Goal: Check status: Check status

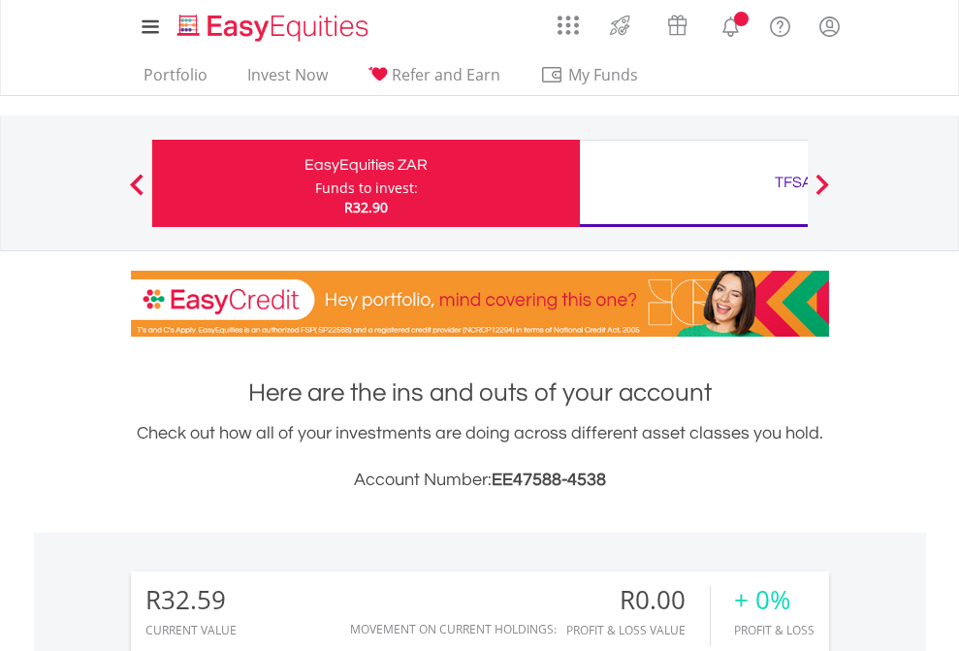
scroll to position [186, 305]
click at [315, 183] on div "Funds to invest:" at bounding box center [366, 187] width 103 height 19
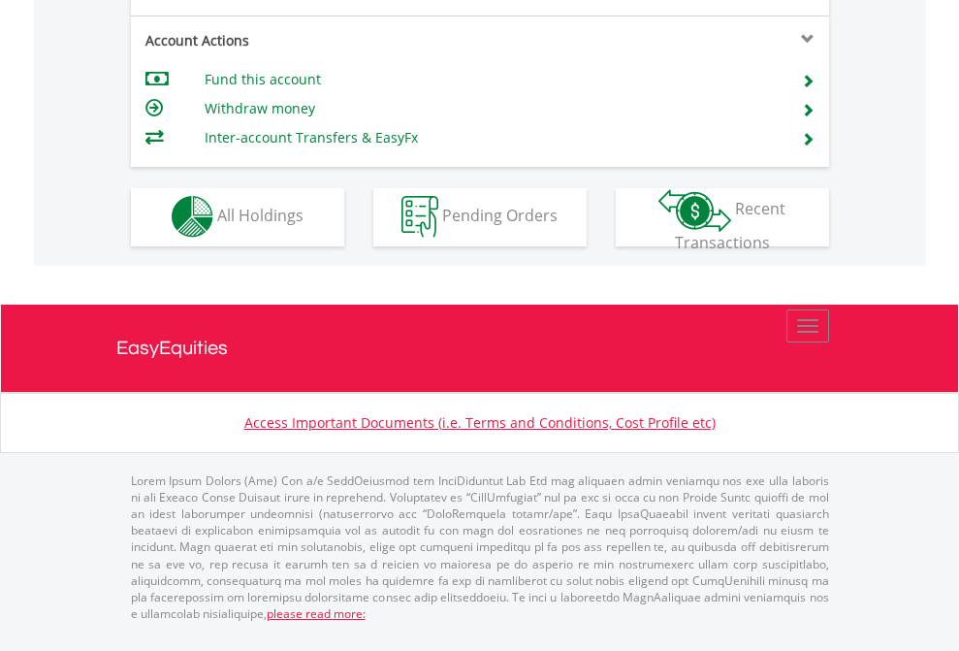
scroll to position [1814, 0]
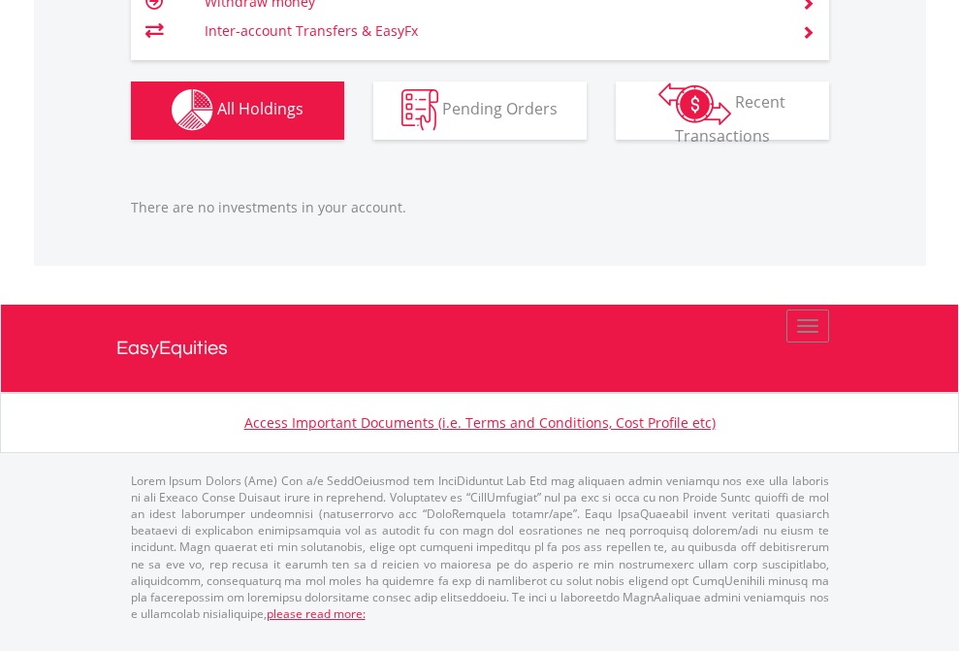
scroll to position [186, 305]
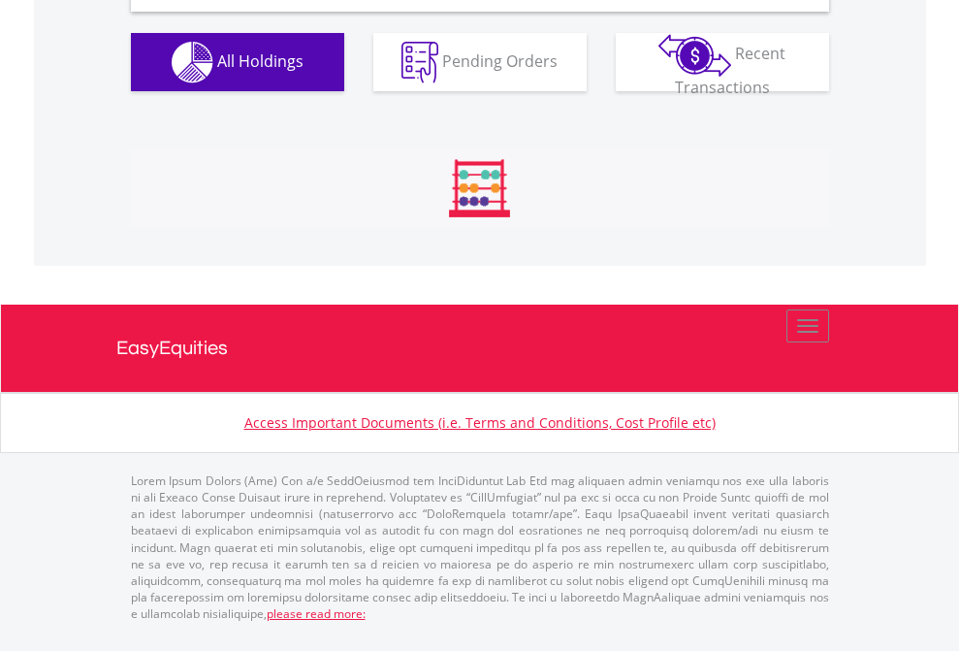
scroll to position [1875, 0]
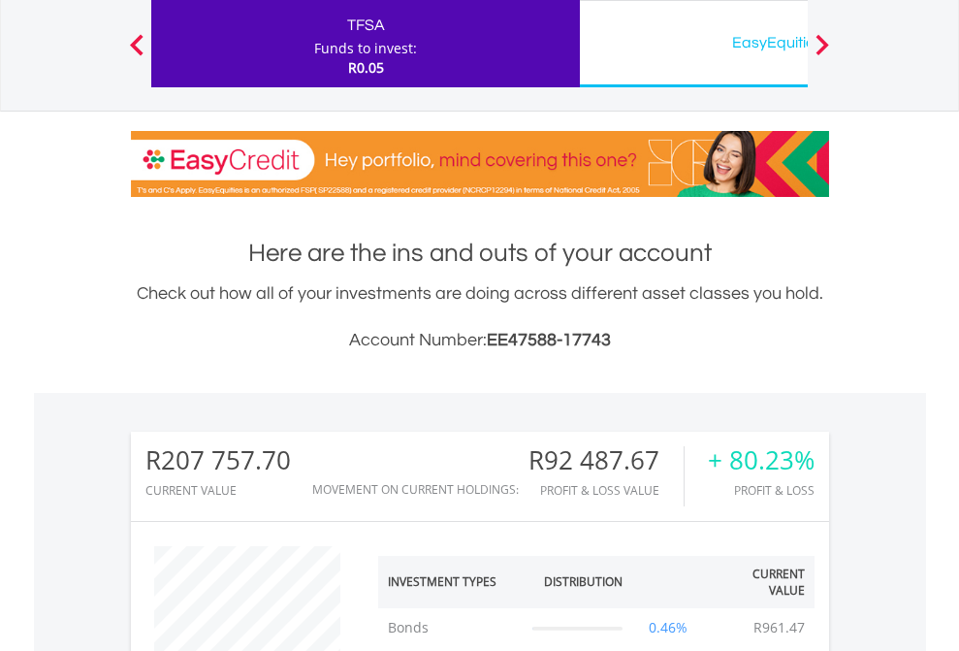
scroll to position [186, 305]
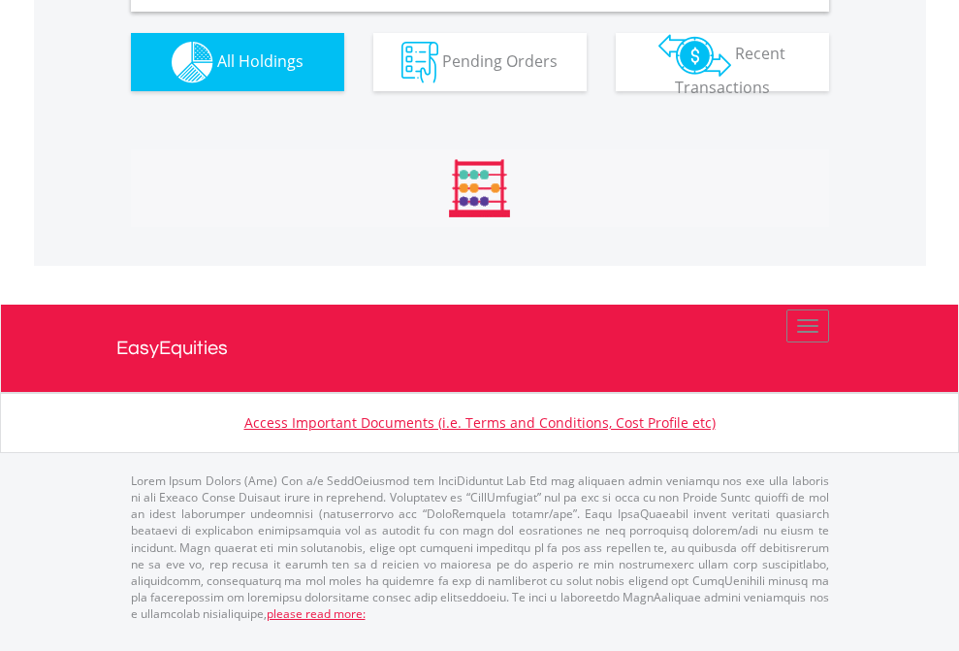
scroll to position [1875, 0]
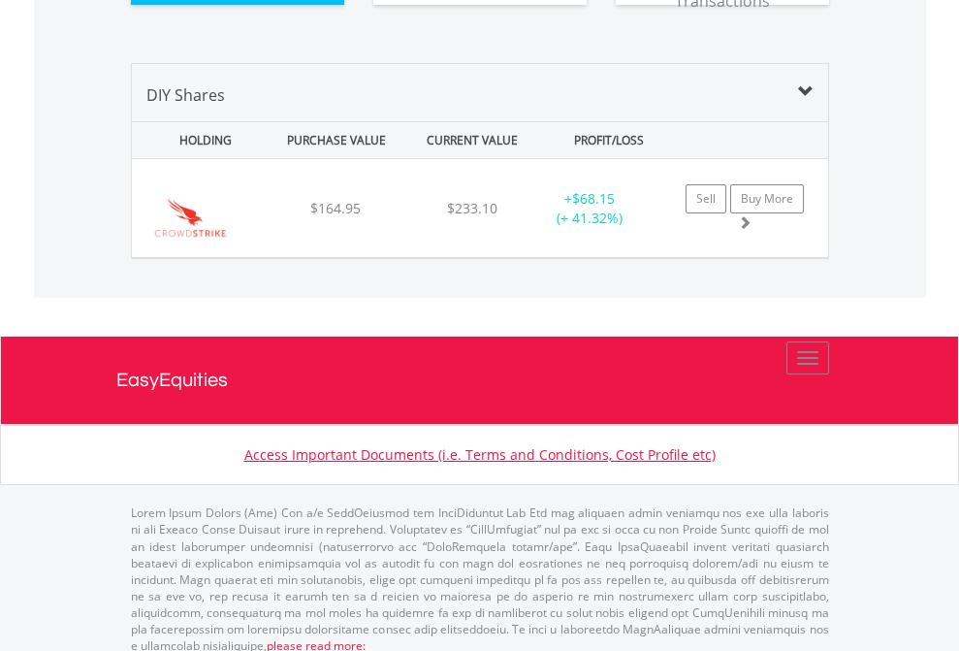
scroll to position [186, 305]
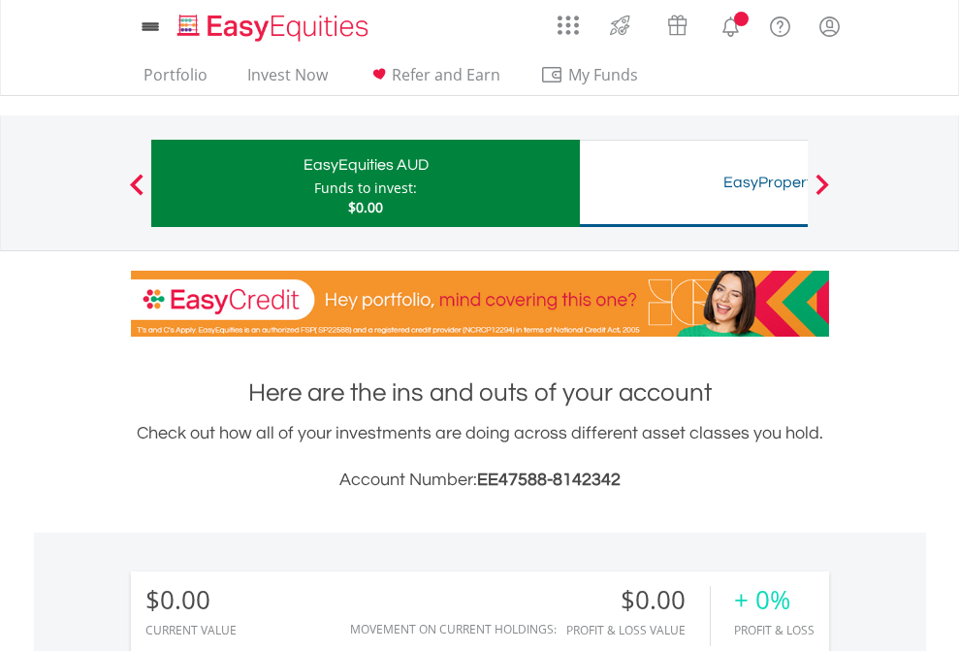
scroll to position [186, 305]
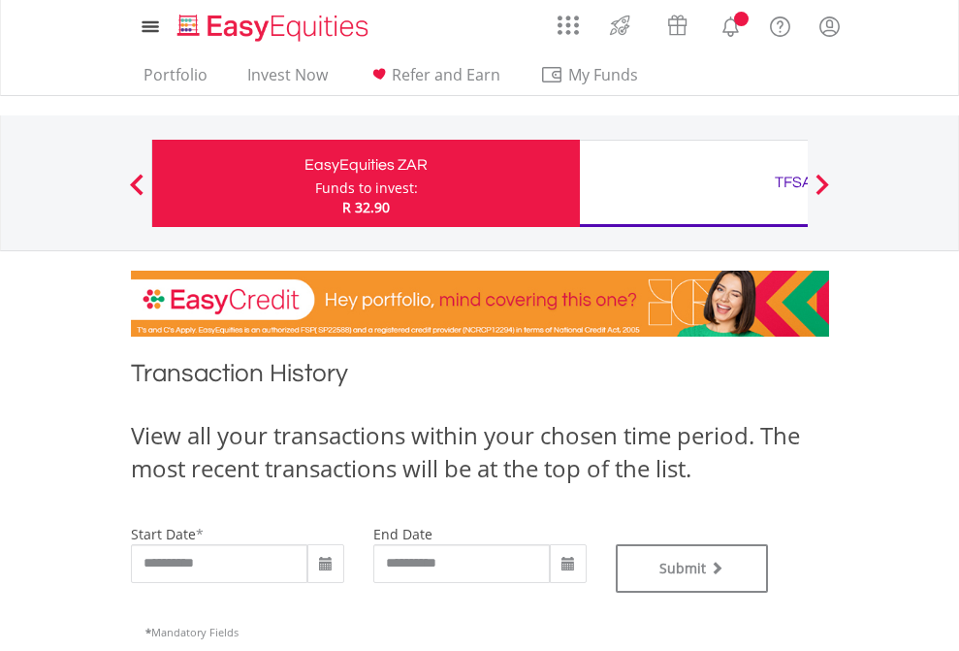
type input "**********"
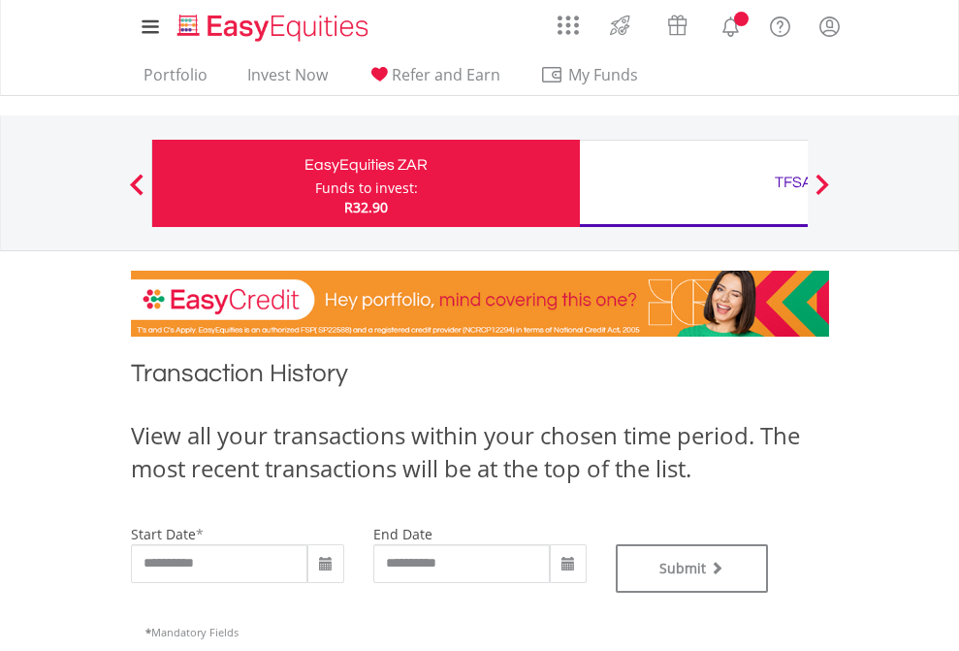
click at [693, 183] on div "TFSA" at bounding box center [794, 182] width 404 height 27
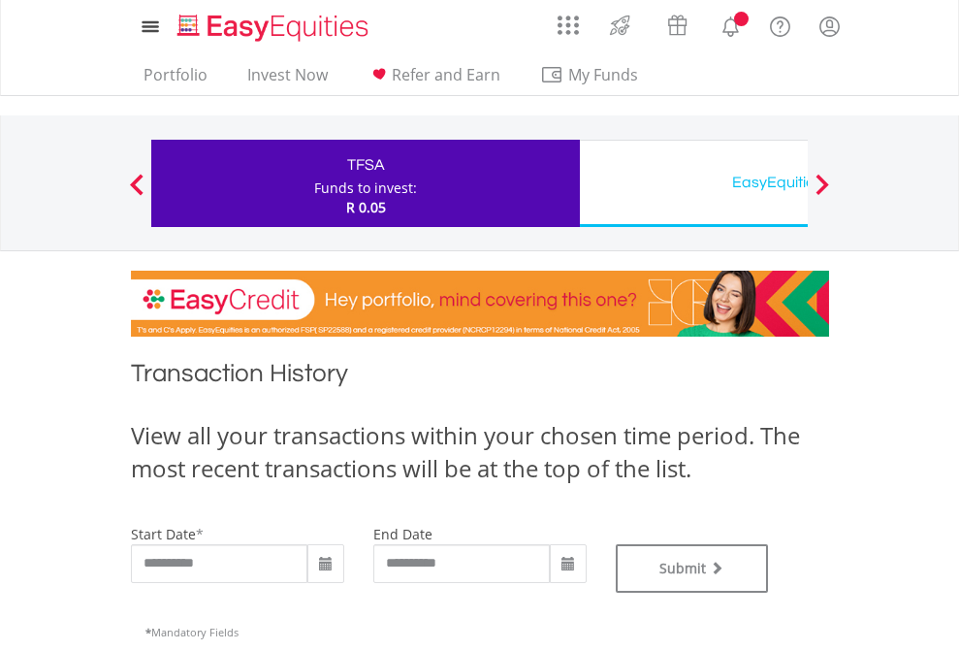
type input "**********"
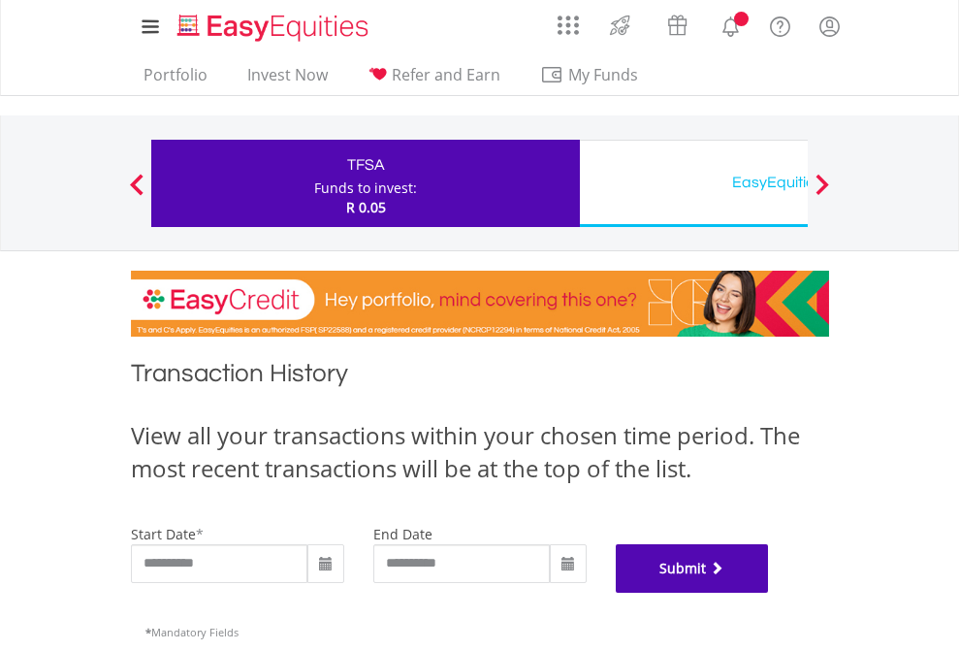
click at [769, 593] on button "Submit" at bounding box center [692, 568] width 153 height 48
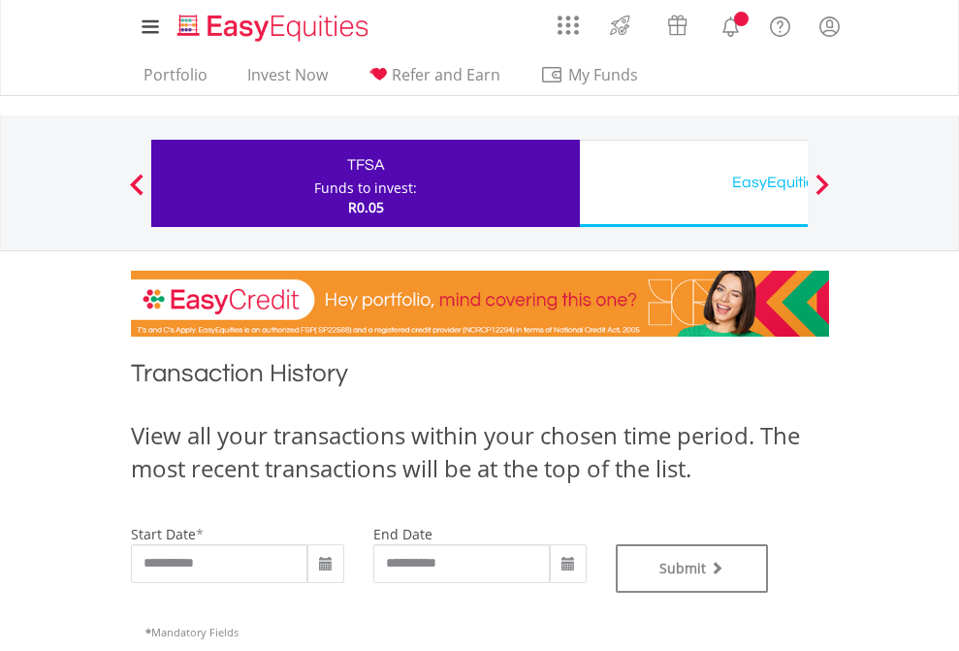
click at [693, 183] on div "EasyEquities USD" at bounding box center [794, 182] width 404 height 27
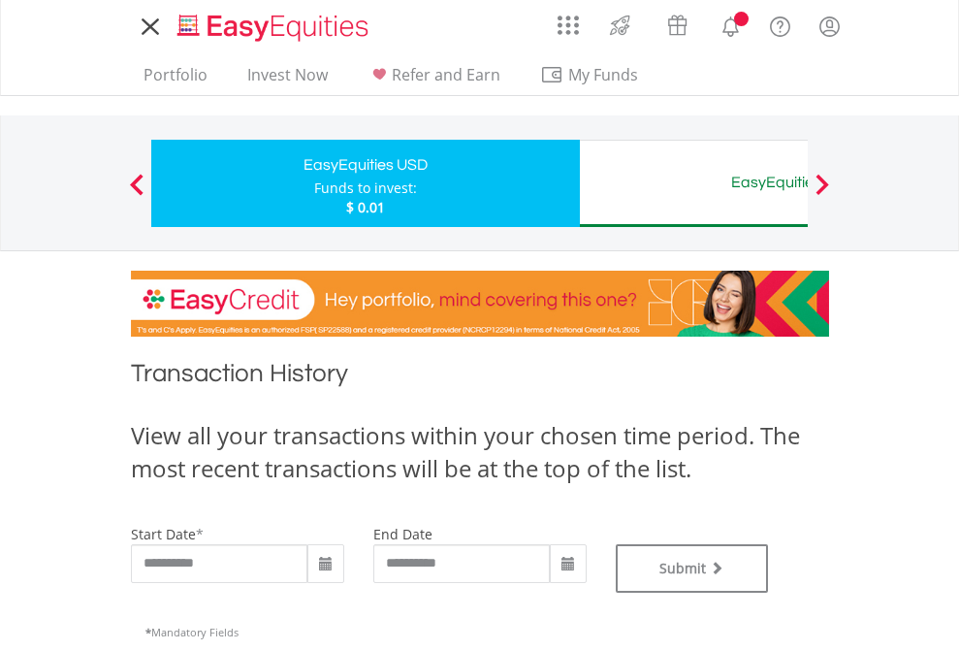
type input "**********"
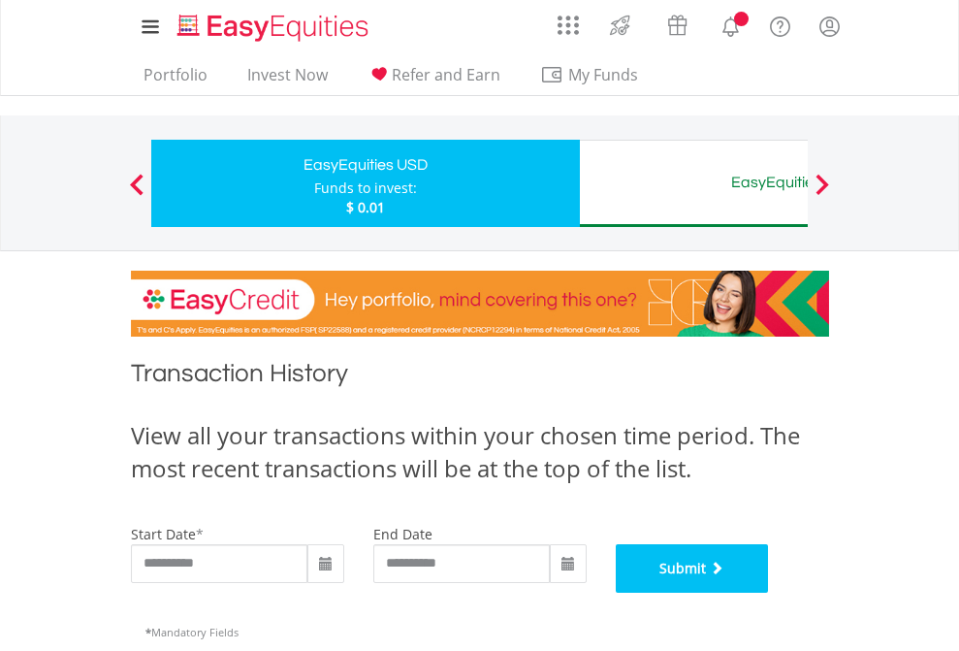
click at [769, 593] on button "Submit" at bounding box center [692, 568] width 153 height 48
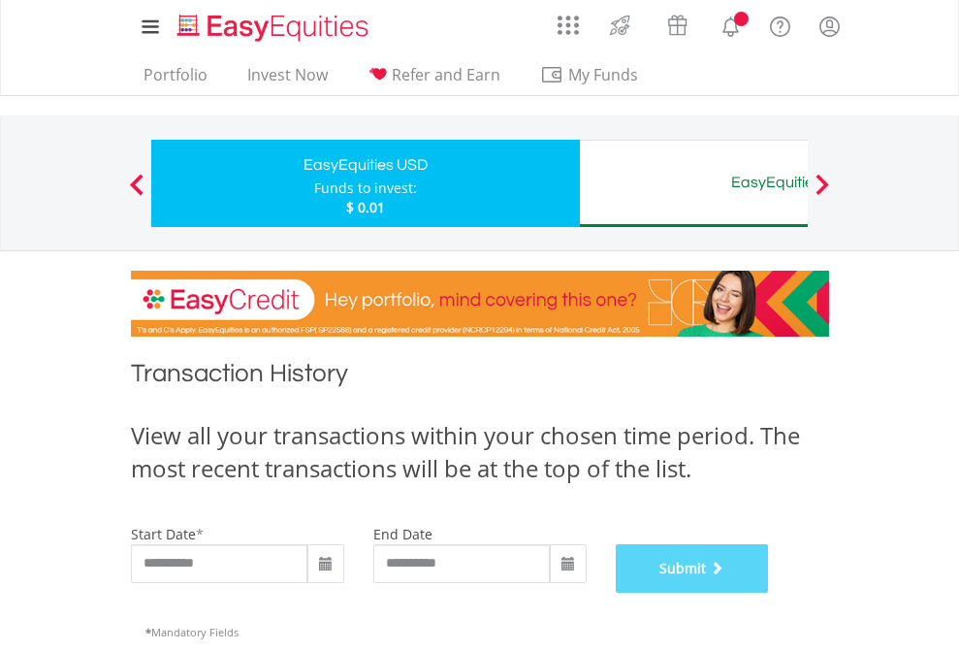
scroll to position [787, 0]
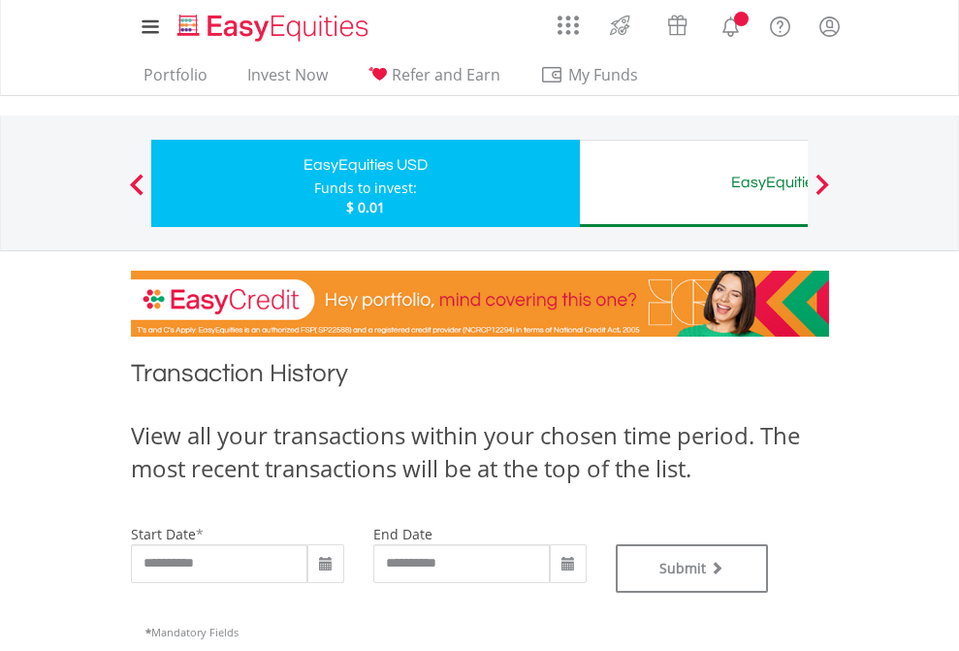
click at [693, 183] on div "EasyEquities AUD" at bounding box center [794, 182] width 404 height 27
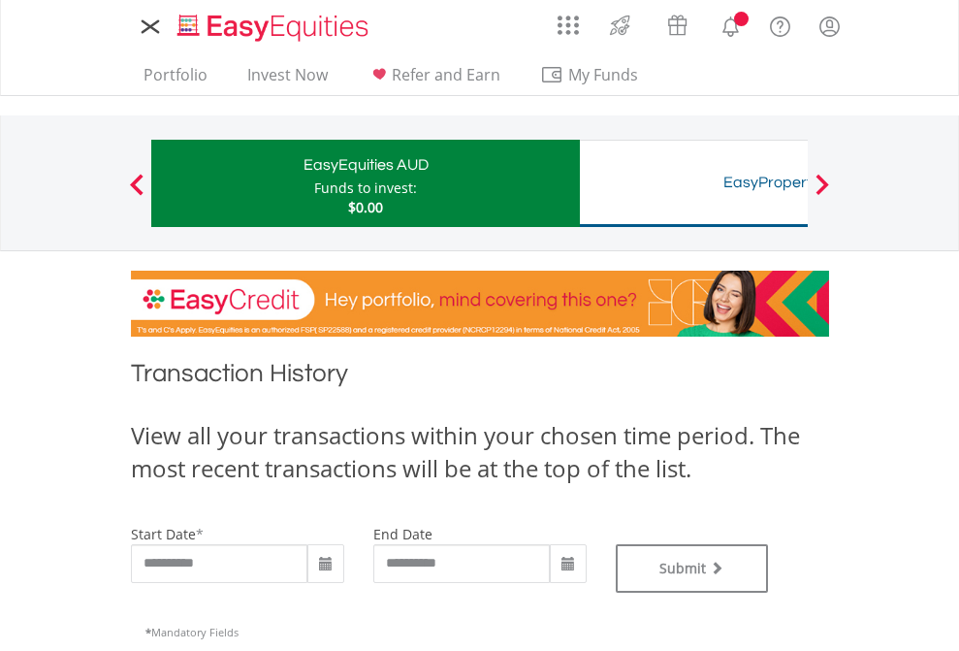
type input "**********"
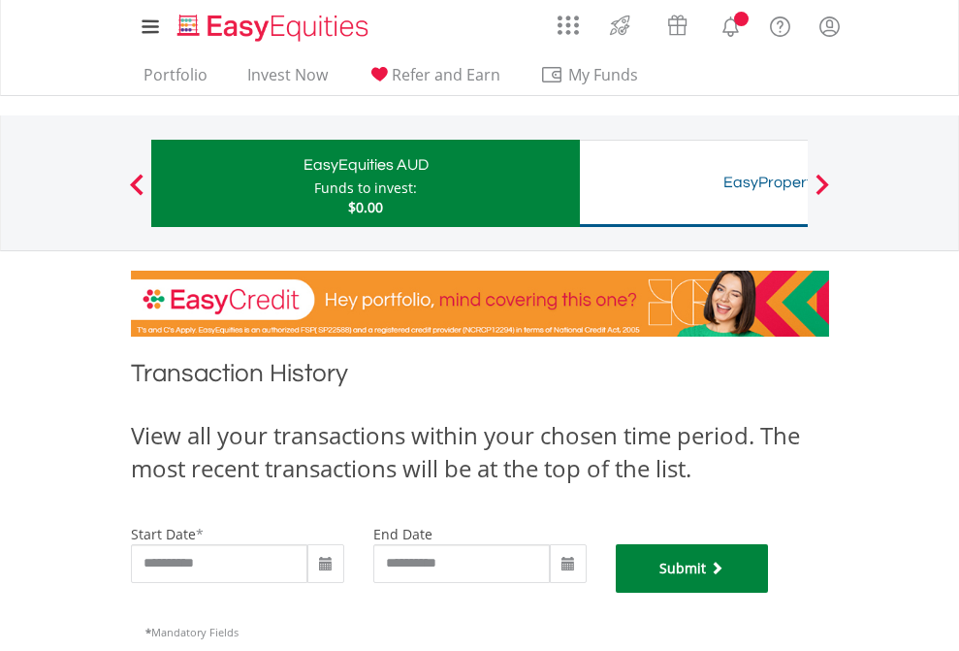
click at [769, 593] on button "Submit" at bounding box center [692, 568] width 153 height 48
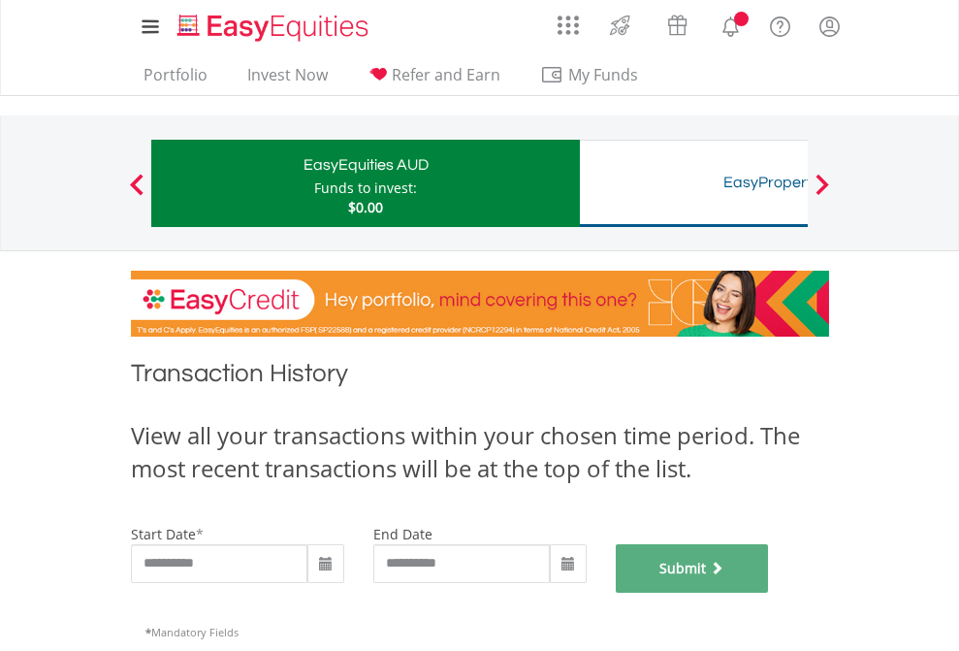
scroll to position [787, 0]
